Goal: Find specific page/section: Find specific page/section

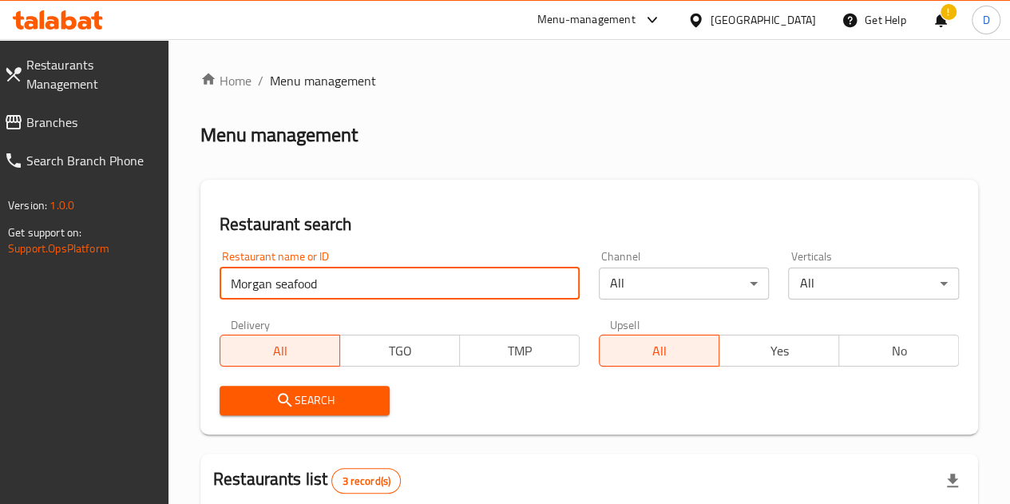
click at [359, 277] on input "Morgan seafood" at bounding box center [400, 284] width 360 height 32
click at [377, 282] on input "Morgan seafood" at bounding box center [400, 284] width 360 height 32
click at [370, 286] on input "Morgan seafood" at bounding box center [400, 284] width 360 height 32
type input "kingyo sushi"
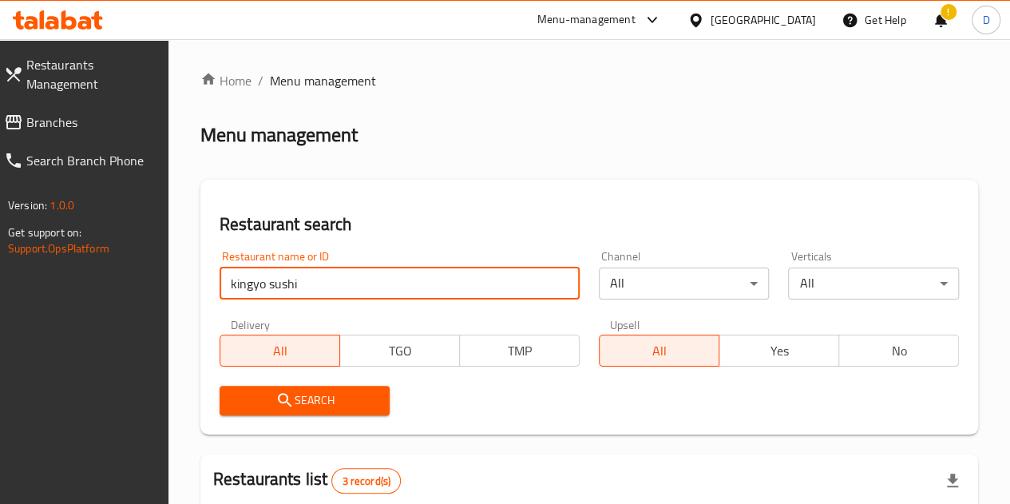
click at [299, 406] on span "Search" at bounding box center [304, 400] width 145 height 20
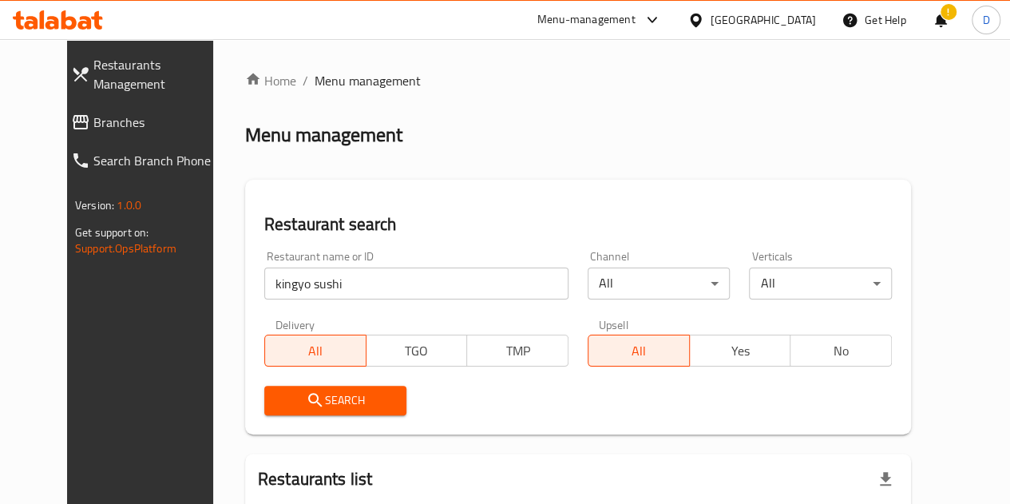
scroll to position [166, 0]
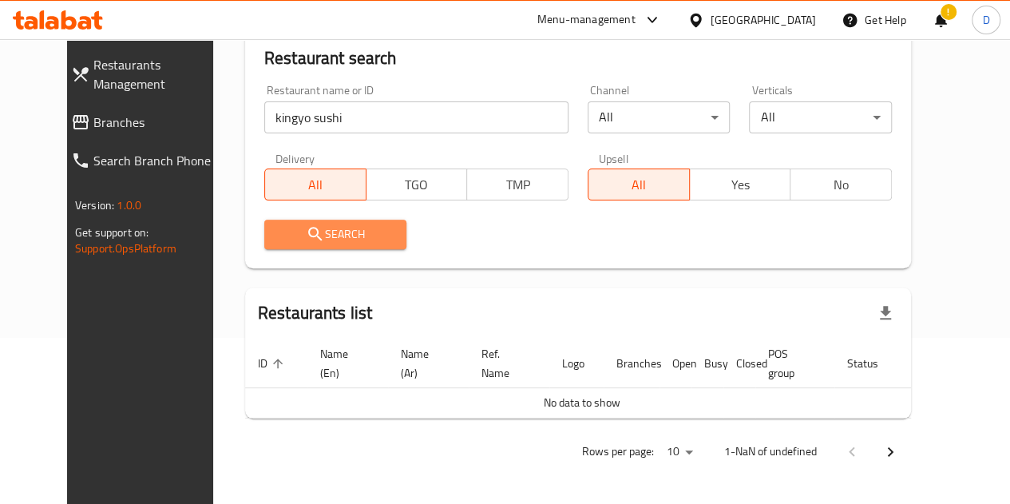
click at [333, 245] on button "Search" at bounding box center [335, 235] width 143 height 30
click at [328, 236] on span "Search" at bounding box center [335, 234] width 117 height 20
click at [636, 20] on div "Menu-management" at bounding box center [586, 19] width 98 height 19
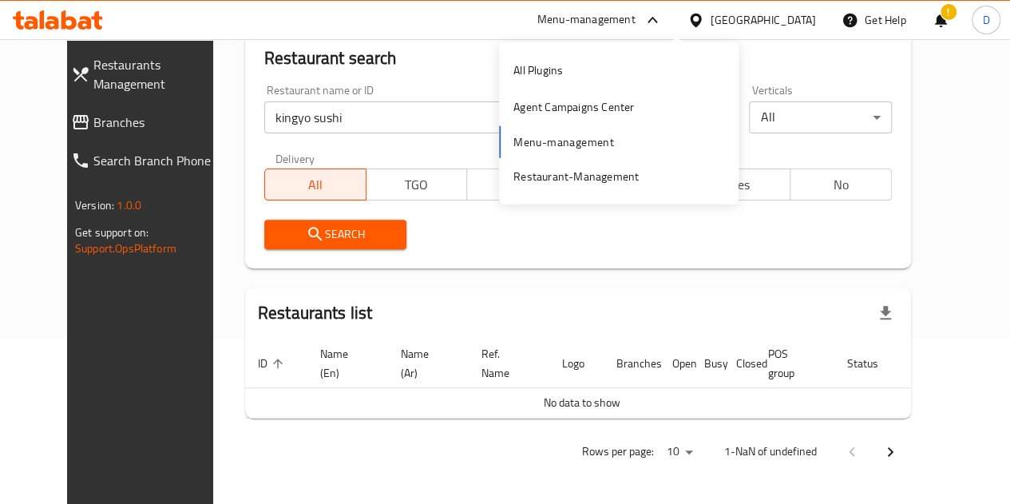
click at [566, 135] on div "All Plugins Agent Campaigns Center Menu-management Restaurant-Management" at bounding box center [619, 123] width 240 height 143
click at [337, 225] on span "Search" at bounding box center [335, 234] width 117 height 20
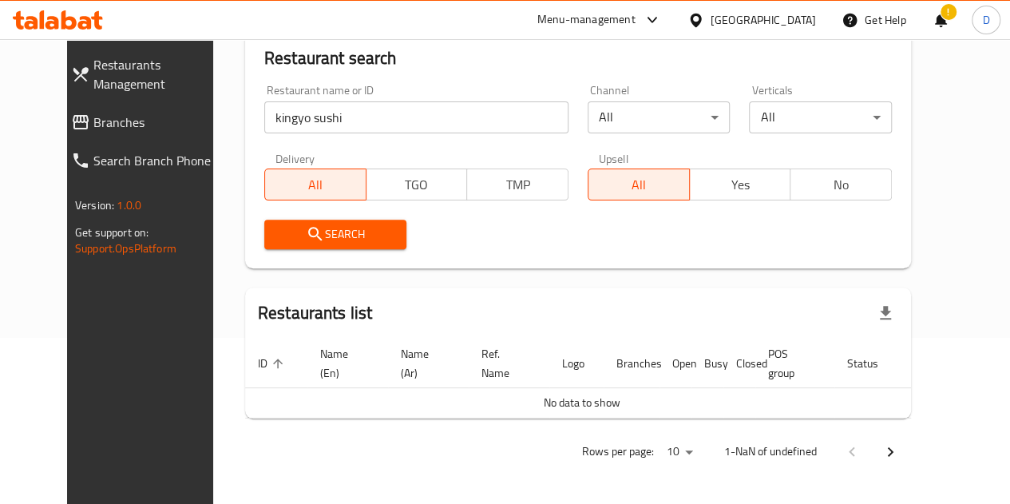
scroll to position [0, 0]
